Goal: Transaction & Acquisition: Purchase product/service

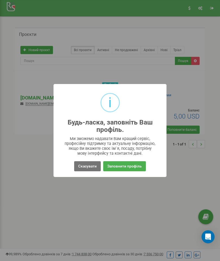
click at [138, 165] on button "Заповнити профіль" at bounding box center [124, 166] width 43 height 10
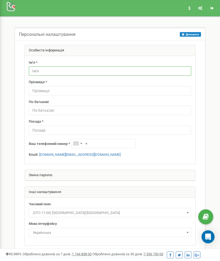
click at [35, 69] on input "text" at bounding box center [110, 70] width 163 height 9
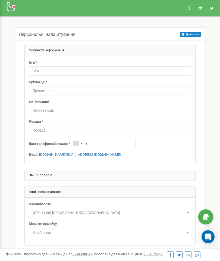
type input "Дмитрий"
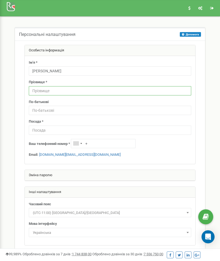
type input "Мирненко"
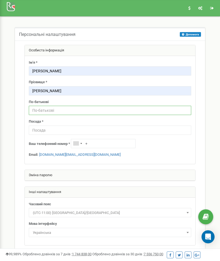
click at [34, 108] on input "text" at bounding box center [110, 110] width 163 height 9
type input "Андрійович"
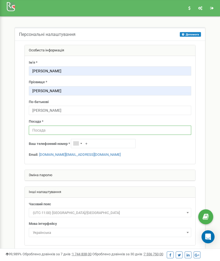
click at [34, 127] on input "text" at bounding box center [110, 130] width 163 height 9
type input "Керівник"
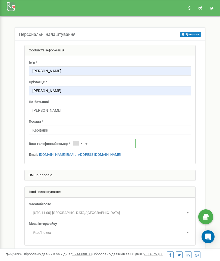
click at [94, 144] on input "+" at bounding box center [103, 143] width 65 height 9
type input "+380661732352"
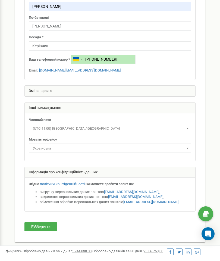
click at [35, 225] on button "Зберегти" at bounding box center [40, 229] width 33 height 9
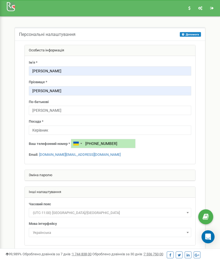
click at [192, 9] on link "Реферальна програма" at bounding box center [189, 8] width 9 height 16
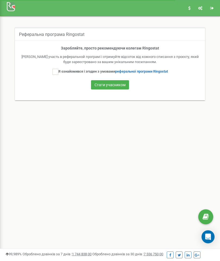
click at [201, 7] on icon at bounding box center [200, 8] width 4 height 4
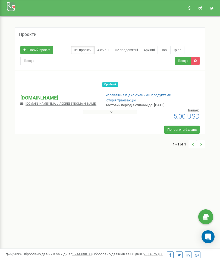
click at [91, 113] on button at bounding box center [110, 112] width 54 height 4
click at [190, 126] on link "Поповнити баланс" at bounding box center [181, 130] width 35 height 8
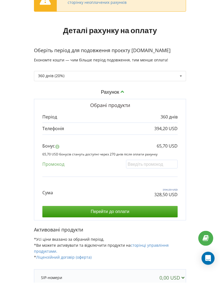
scroll to position [42, 0]
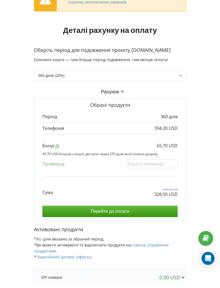
click at [170, 123] on p "360 днів" at bounding box center [169, 122] width 17 height 6
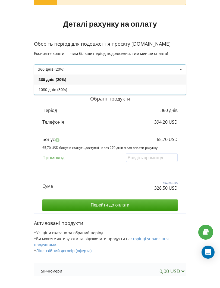
click at [17, 78] on form "В цьому проєкті є незавершений платіж. Перейти на сторінку неоплачених рахунків…" at bounding box center [110, 188] width 209 height 401
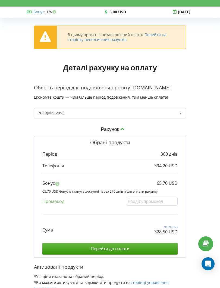
scroll to position [7, 0]
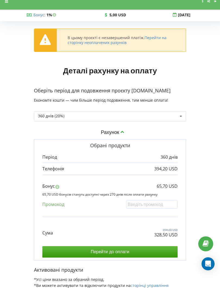
click at [76, 43] on link "Перейти на сторінку неоплачених рахунків" at bounding box center [117, 40] width 99 height 10
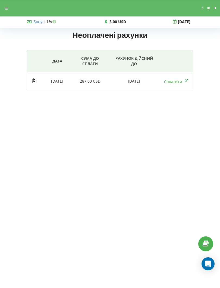
click at [174, 84] on link "Сплатити" at bounding box center [176, 81] width 24 height 5
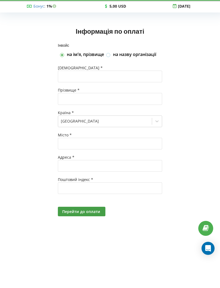
click at [108, 68] on label at bounding box center [108, 68] width 5 height 0
click at [108, 68] on input "на назву організації" at bounding box center [108, 70] width 5 height 5
checkbox input "true"
checkbox input "false"
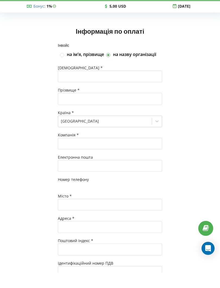
type input "+380"
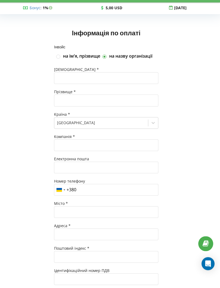
scroll to position [5, 4]
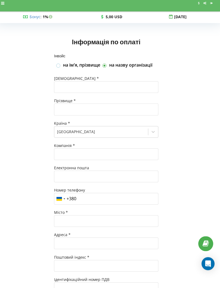
click at [57, 64] on label at bounding box center [58, 64] width 5 height 0
click at [57, 64] on input "на імʼя, прізвище" at bounding box center [58, 66] width 5 height 5
checkbox input "true"
checkbox input "false"
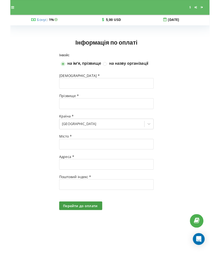
scroll to position [0, 4]
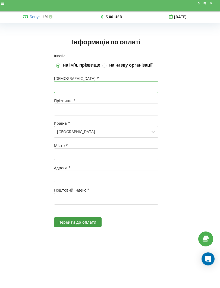
click at [57, 86] on input "text" at bounding box center [106, 92] width 104 height 12
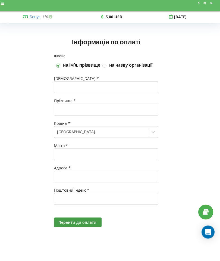
type input "Дмитрий"
type input "Мирненко"
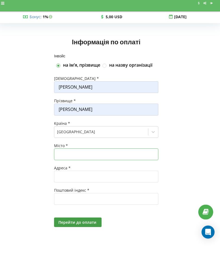
type input "Лохвиця"
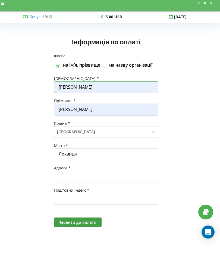
scroll to position [0, 4]
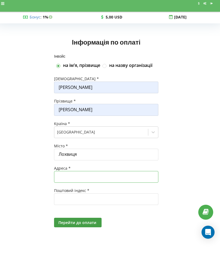
type input "Вулиця Газети "Зоря" 2"
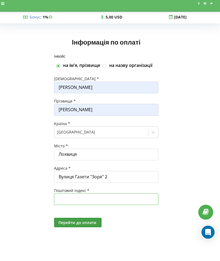
type input "37200"
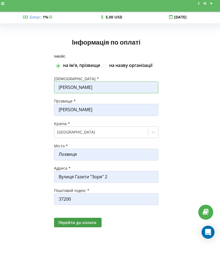
click at [82, 86] on input "Дмитрий" at bounding box center [106, 92] width 104 height 12
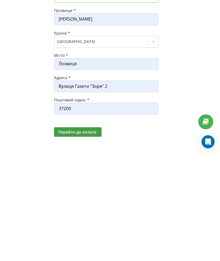
type input "Дмитро"
click at [59, 225] on span "Перейти до оплати" at bounding box center [77, 227] width 38 height 5
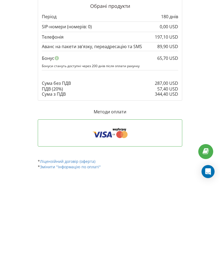
click at [95, 197] on icon at bounding box center [98, 200] width 6 height 6
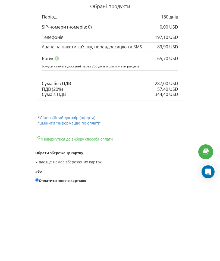
scroll to position [46, 0]
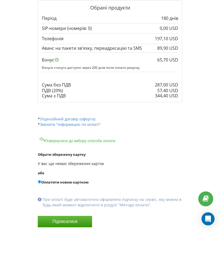
click at [53, 234] on button "Підписатися" at bounding box center [65, 239] width 54 height 11
